Goal: Task Accomplishment & Management: Manage account settings

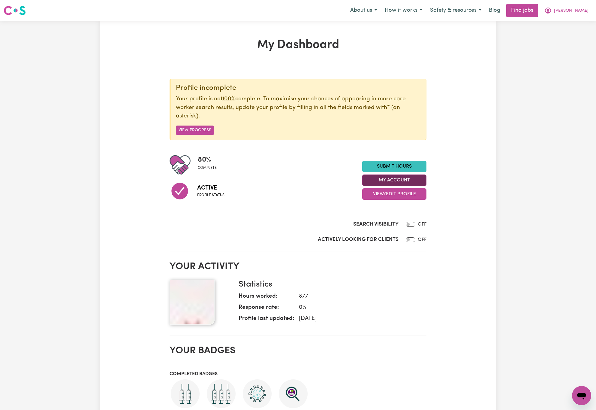
click at [410, 180] on button "My Account" at bounding box center [394, 179] width 64 height 11
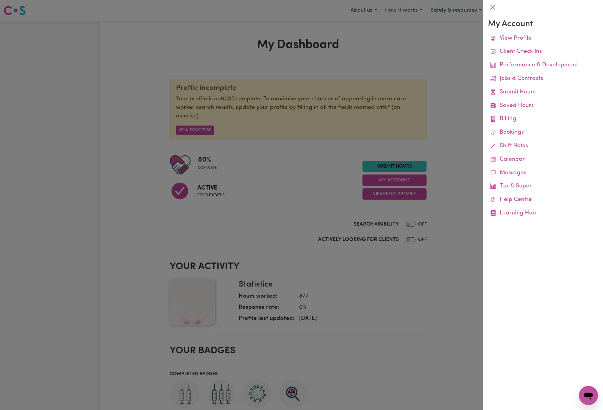
click at [385, 42] on div at bounding box center [301, 205] width 603 height 410
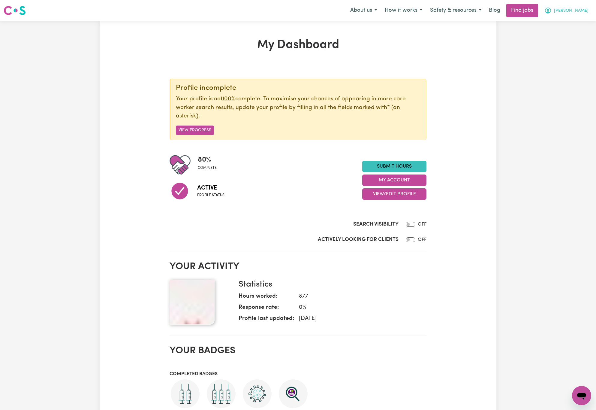
click at [552, 11] on icon "My Account" at bounding box center [548, 10] width 7 height 7
click at [572, 48] on link "Logout" at bounding box center [568, 45] width 47 height 11
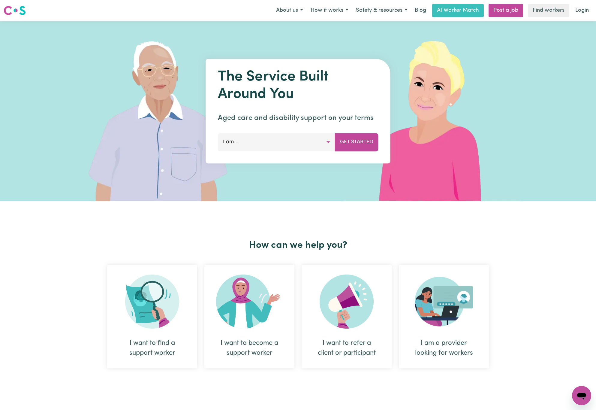
click at [590, 1] on nav "Menu About us How it works Safety & resources Blog AI Worker Match Post a job F…" at bounding box center [298, 10] width 596 height 21
click at [588, 8] on link "Login" at bounding box center [582, 10] width 21 height 13
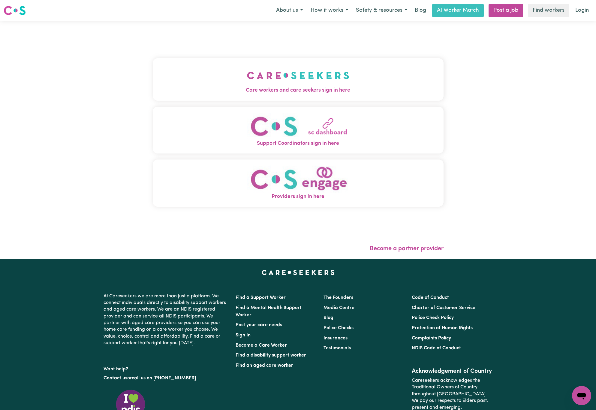
drag, startPoint x: 241, startPoint y: 81, endPoint x: 231, endPoint y: 81, distance: 10.5
click at [247, 81] on img "Care workers and care seekers sign in here" at bounding box center [298, 75] width 102 height 22
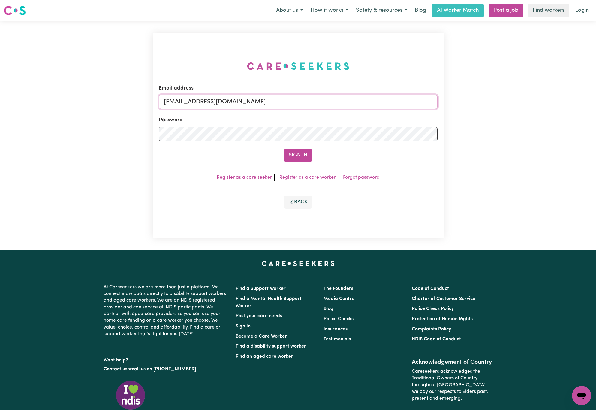
drag, startPoint x: 193, startPoint y: 99, endPoint x: 432, endPoint y: 99, distance: 239.4
click at [432, 99] on input "[EMAIL_ADDRESS][DOMAIN_NAME]" at bounding box center [298, 102] width 279 height 14
paste input "[EMAIL_ADDRESS][DOMAIN_NAME]"
type input "[EMAIL_ADDRESS][DOMAIN_NAME]"
click at [284, 149] on button "Sign In" at bounding box center [298, 155] width 29 height 13
